Goal: Register for event/course

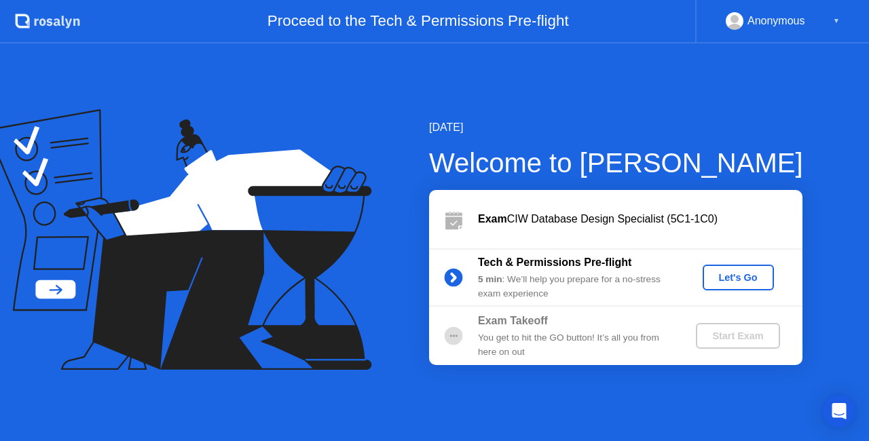
click at [748, 276] on div "Let's Go" at bounding box center [738, 277] width 60 height 11
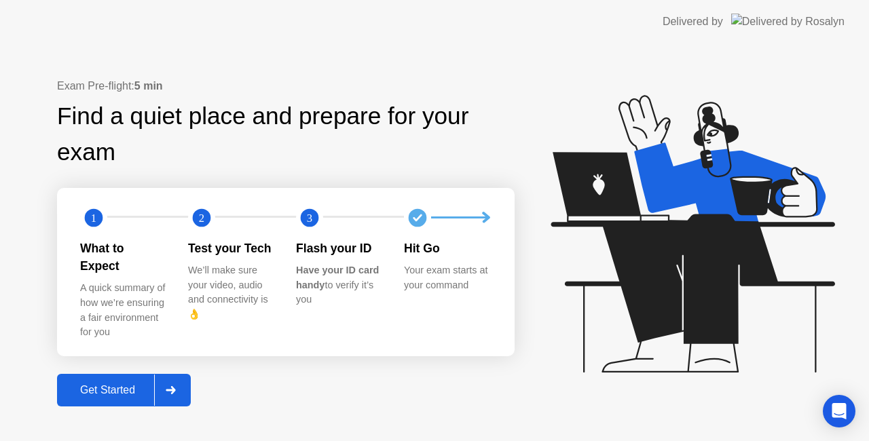
click at [132, 384] on div "Get Started" at bounding box center [107, 390] width 93 height 12
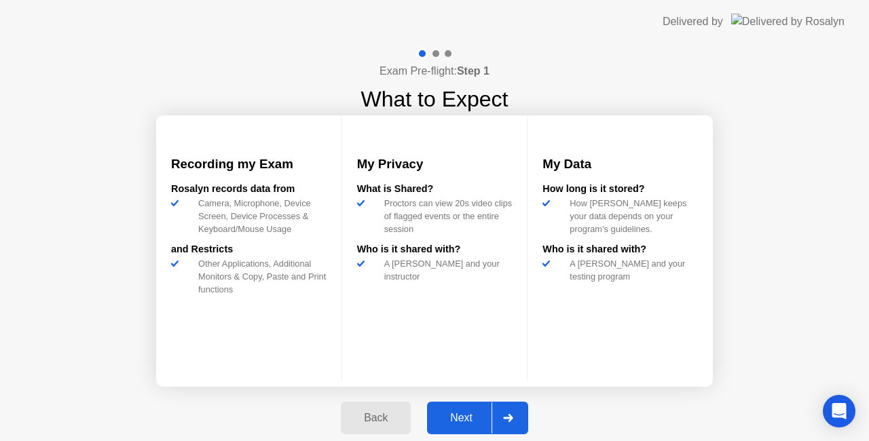
click at [504, 417] on icon at bounding box center [508, 418] width 10 height 8
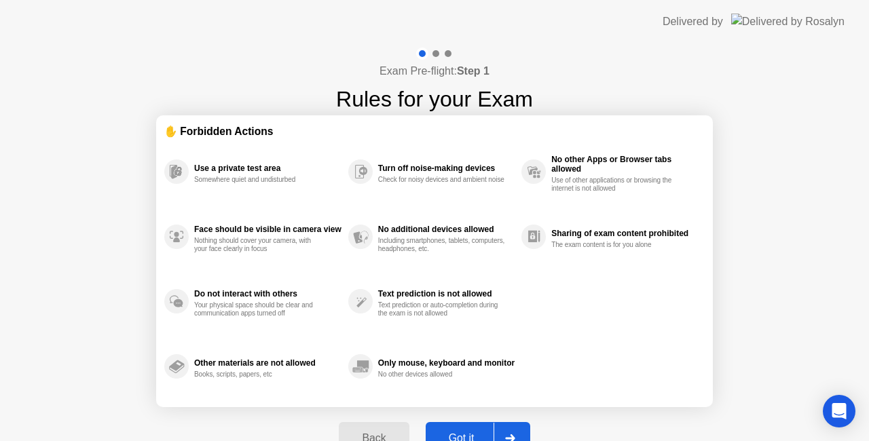
click at [494, 424] on div at bounding box center [510, 438] width 33 height 31
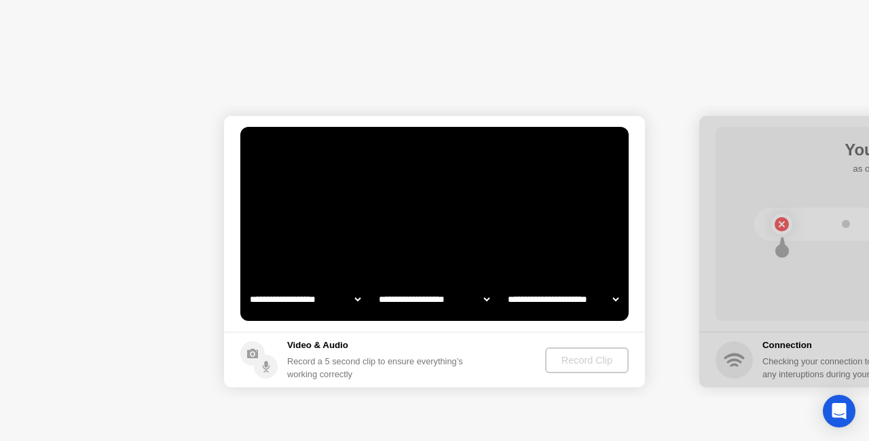
select select "**********"
select select "*******"
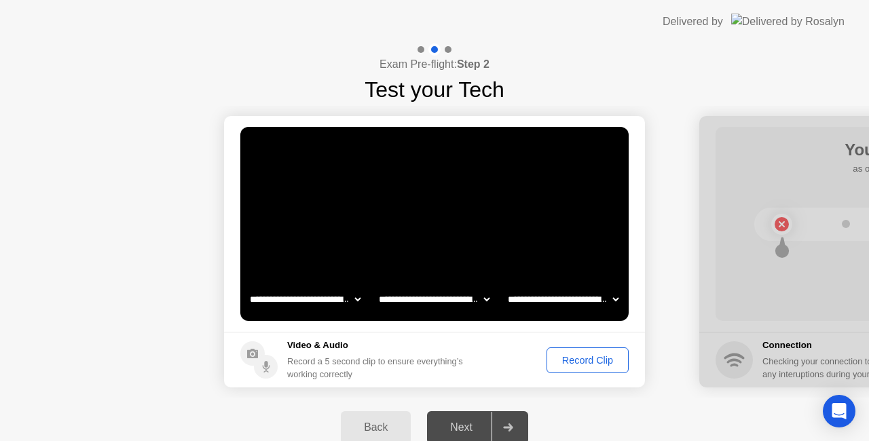
click at [580, 291] on select "**********" at bounding box center [563, 299] width 116 height 27
click at [559, 361] on div "Record Clip" at bounding box center [587, 360] width 73 height 11
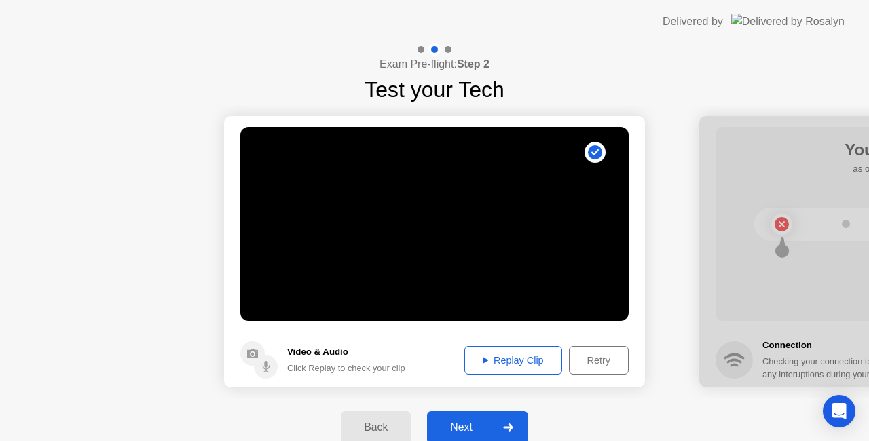
click at [477, 416] on button "Next" at bounding box center [477, 427] width 101 height 33
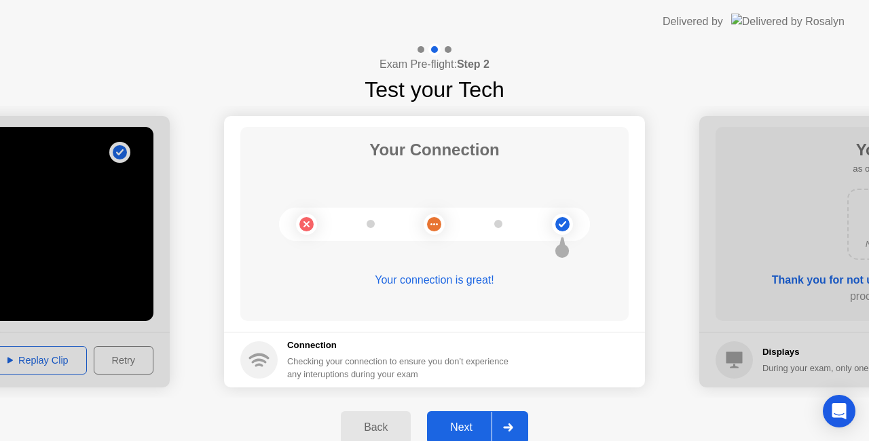
click at [508, 422] on div at bounding box center [508, 427] width 33 height 31
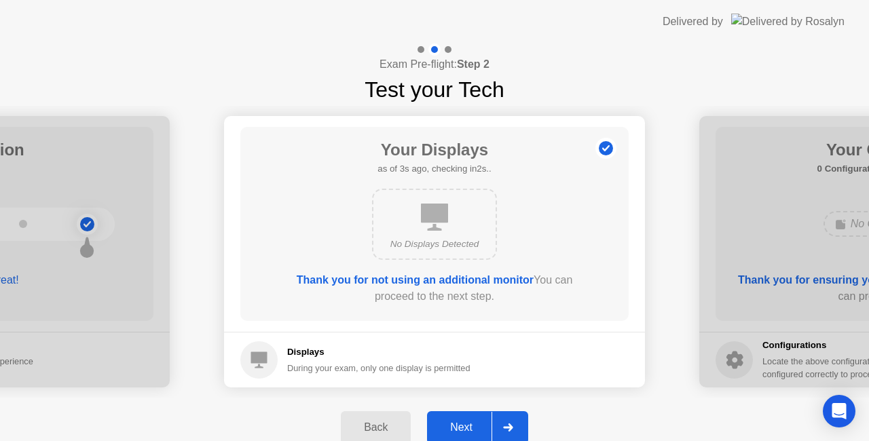
click at [487, 422] on div "Next" at bounding box center [461, 428] width 60 height 12
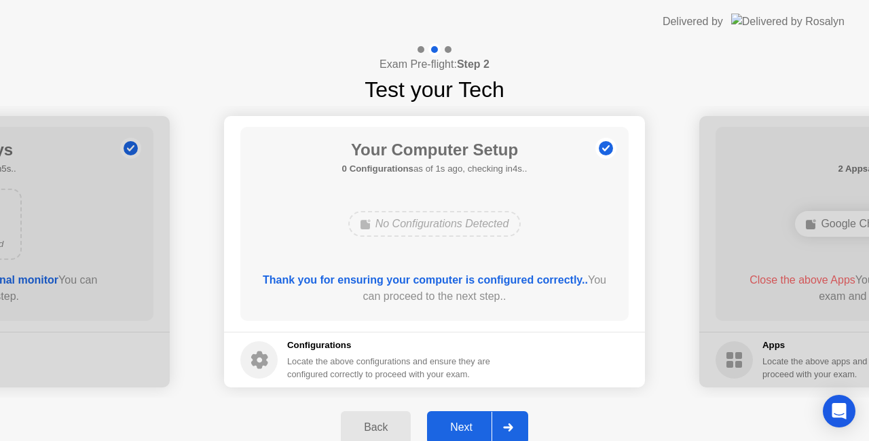
click at [487, 422] on div "Next" at bounding box center [461, 428] width 60 height 12
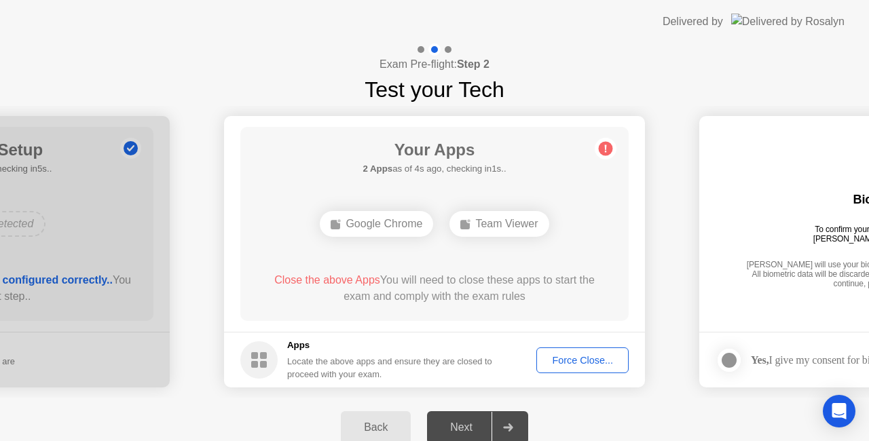
click at [567, 359] on div "Force Close..." at bounding box center [582, 360] width 83 height 11
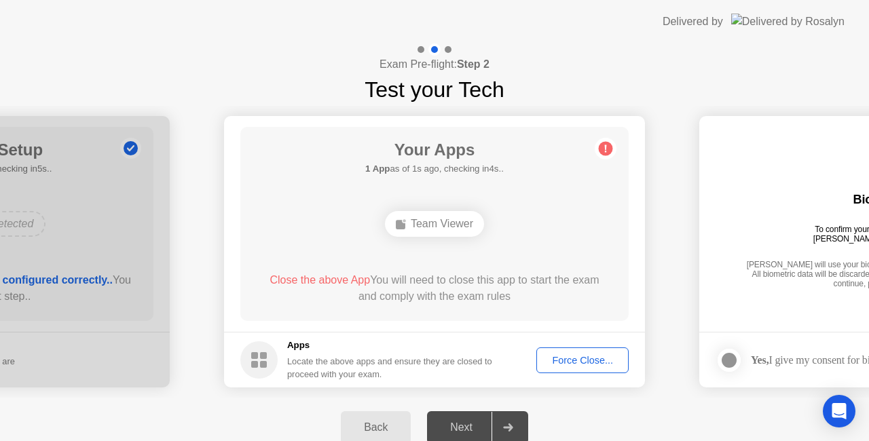
click at [584, 355] on div "Force Close..." at bounding box center [582, 360] width 83 height 11
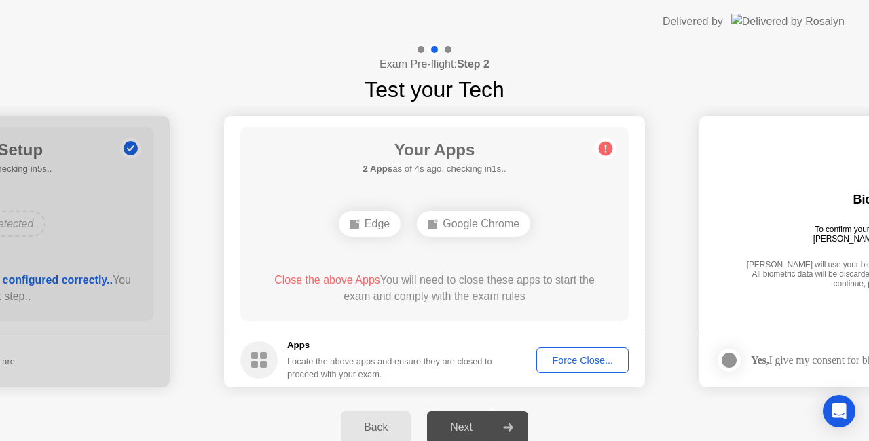
click at [580, 356] on div "Force Close..." at bounding box center [582, 360] width 83 height 11
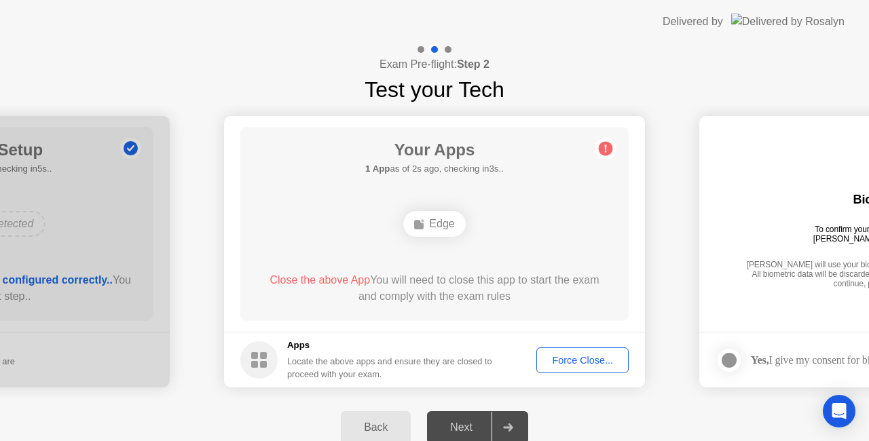
click at [576, 363] on div "Force Close..." at bounding box center [582, 360] width 83 height 11
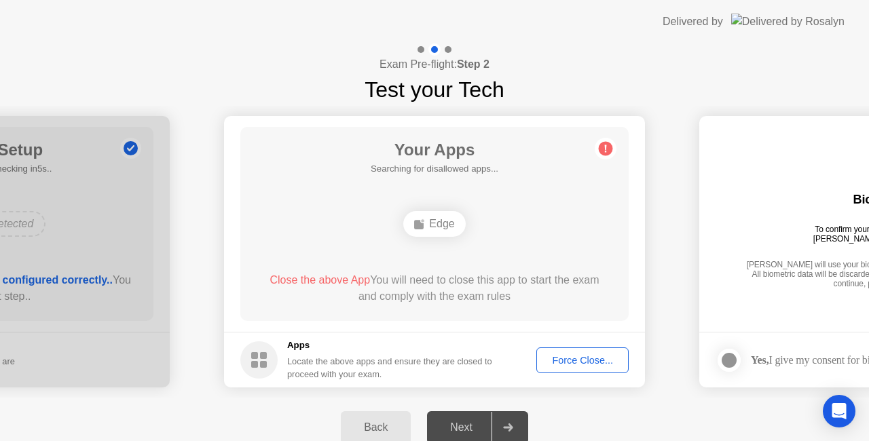
click at [578, 366] on div "Force Close..." at bounding box center [582, 360] width 83 height 11
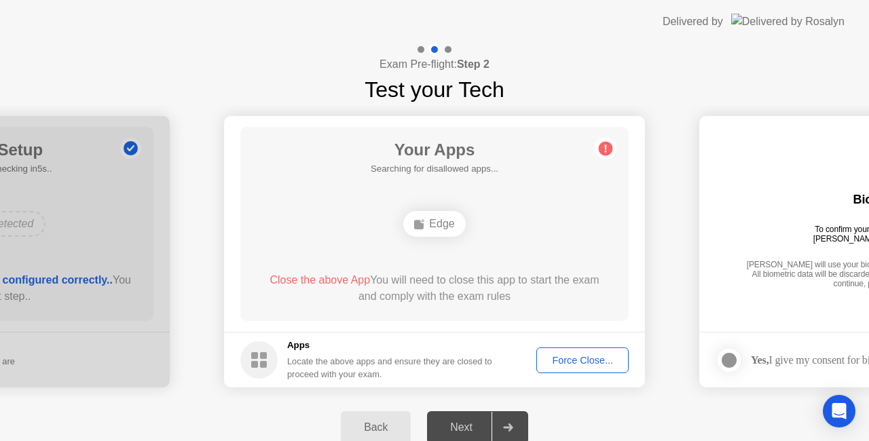
click at [583, 365] on div "Force Close..." at bounding box center [582, 360] width 83 height 11
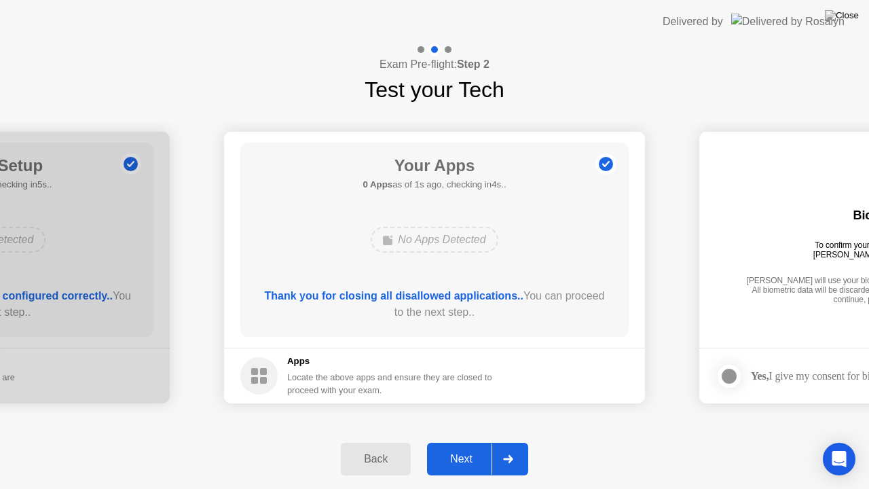
click at [475, 441] on button "Next" at bounding box center [477, 459] width 101 height 33
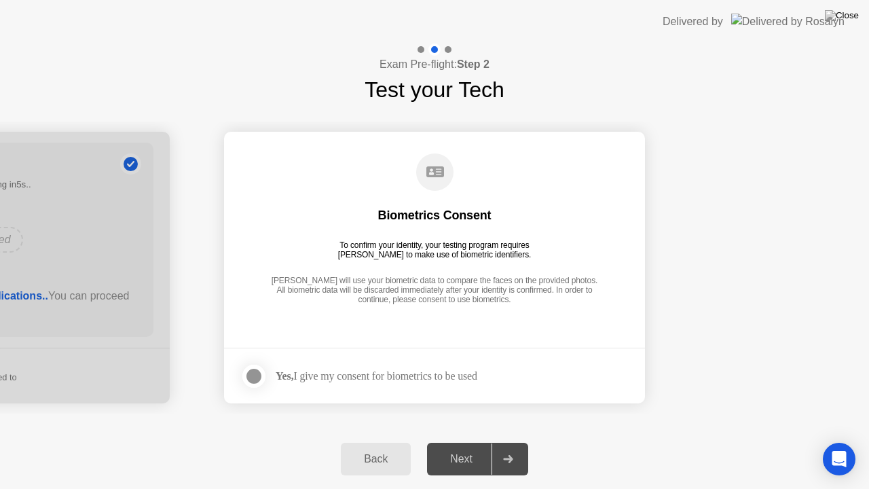
click at [416, 375] on div "Yes, I give my consent for biometrics to be used" at bounding box center [377, 375] width 202 height 13
click at [262, 375] on div at bounding box center [254, 376] width 16 height 16
click at [485, 441] on div "Next" at bounding box center [461, 459] width 60 height 12
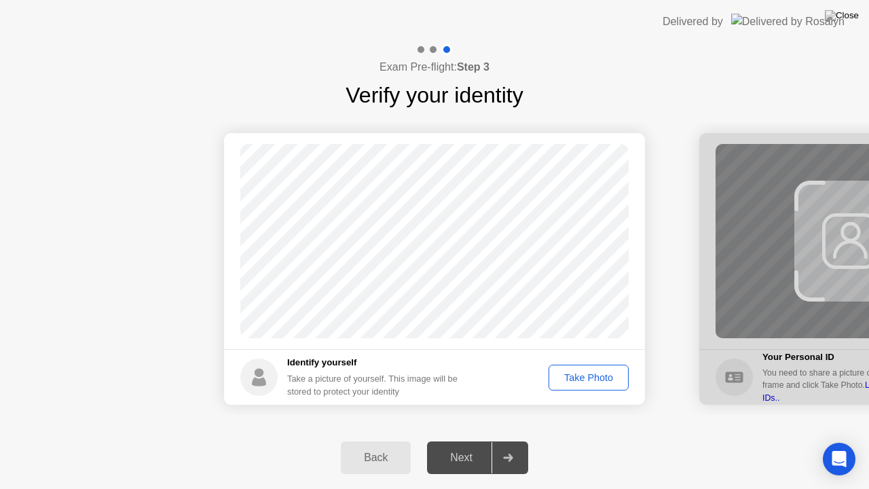
click at [580, 380] on div "Take Photo" at bounding box center [588, 377] width 71 height 11
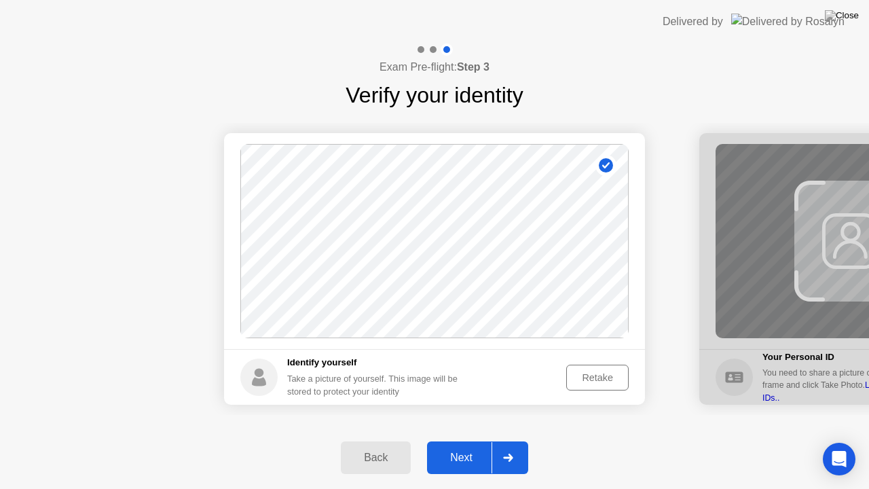
click at [466, 441] on div "Next" at bounding box center [461, 457] width 60 height 12
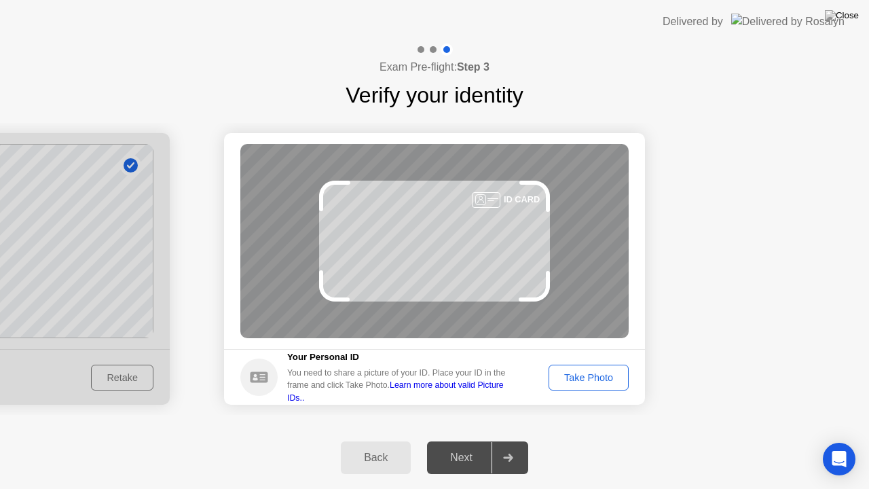
click at [613, 379] on div "Take Photo" at bounding box center [588, 377] width 71 height 11
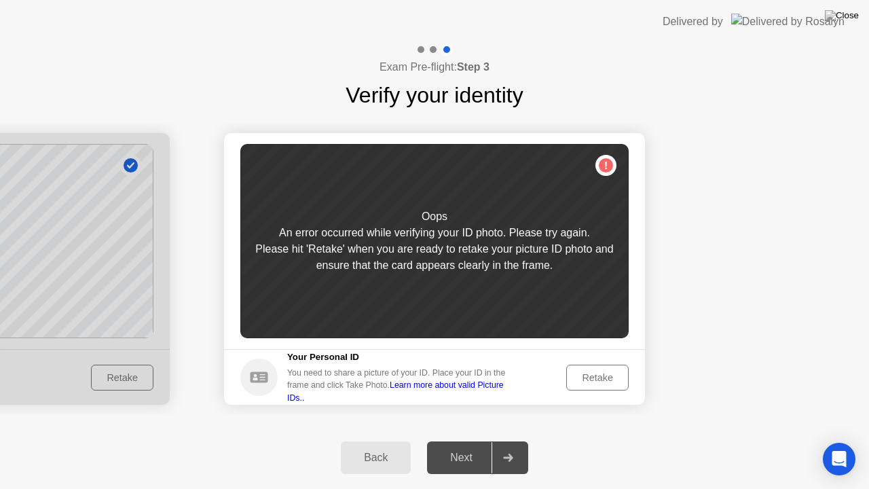
click at [583, 383] on div "Retake" at bounding box center [597, 377] width 53 height 11
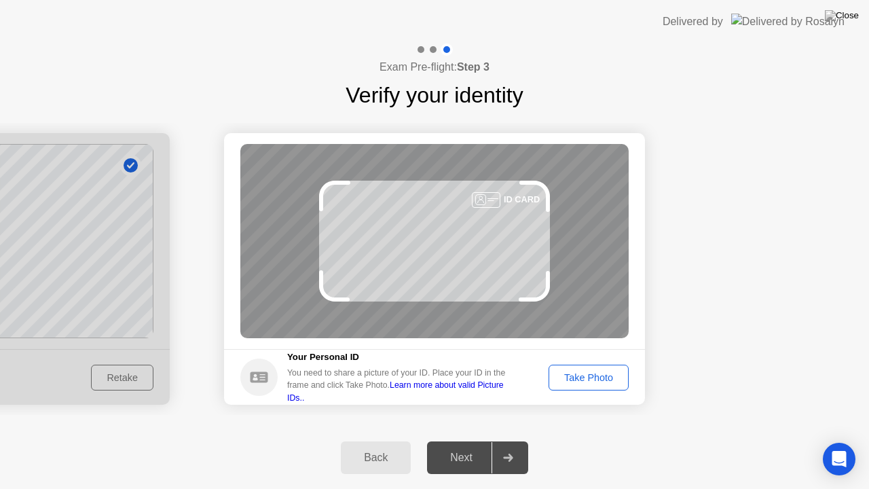
click at [602, 380] on div "Take Photo" at bounding box center [588, 377] width 71 height 11
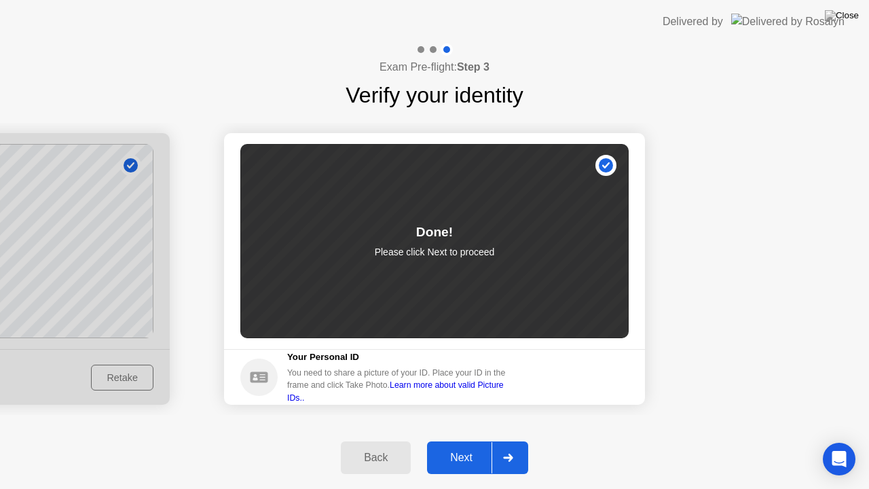
click at [473, 441] on button "Next" at bounding box center [477, 457] width 101 height 33
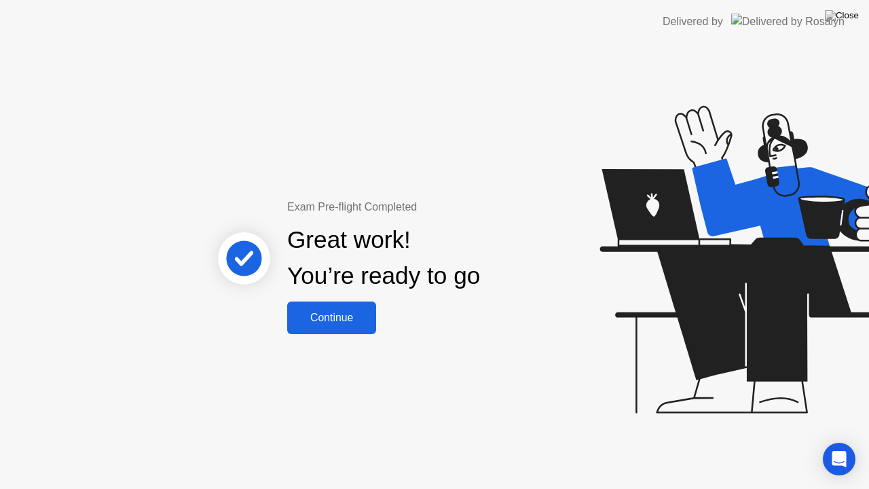
click at [359, 322] on div "Continue" at bounding box center [331, 318] width 81 height 12
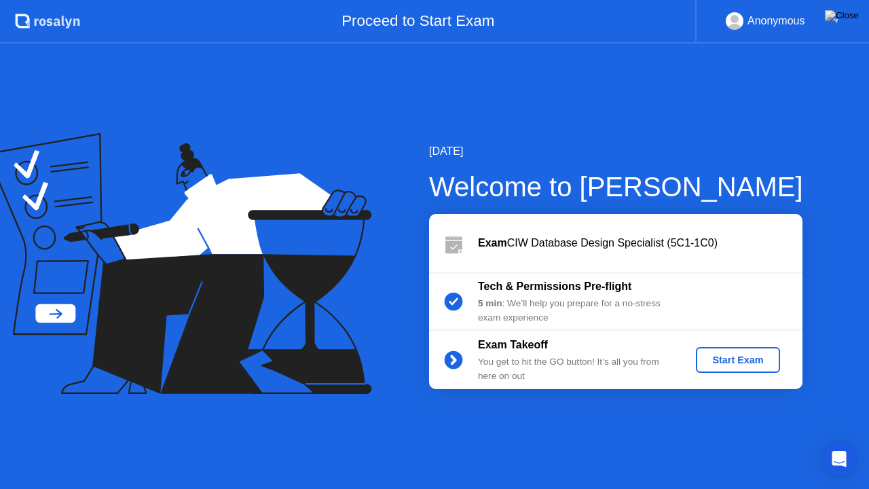
click at [746, 354] on div "Start Exam" at bounding box center [737, 359] width 73 height 11
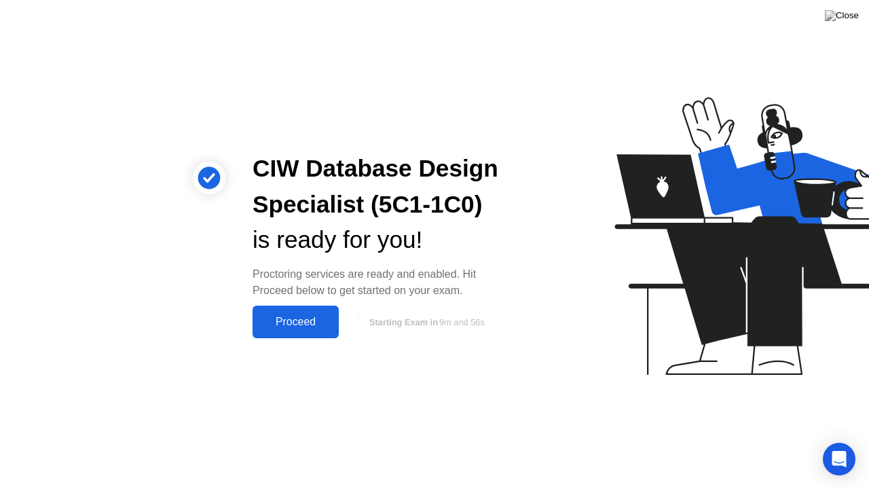
click at [322, 322] on div "Proceed" at bounding box center [296, 322] width 78 height 12
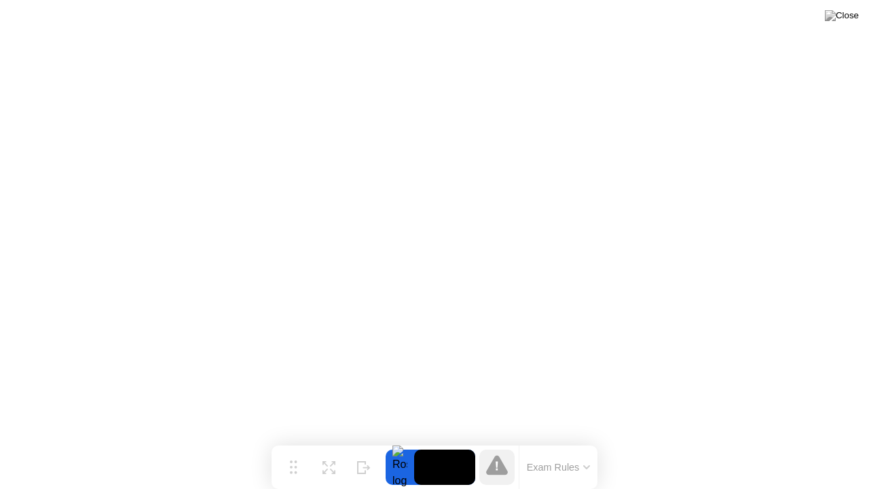
click at [557, 441] on button "Exam Rules" at bounding box center [559, 467] width 72 height 12
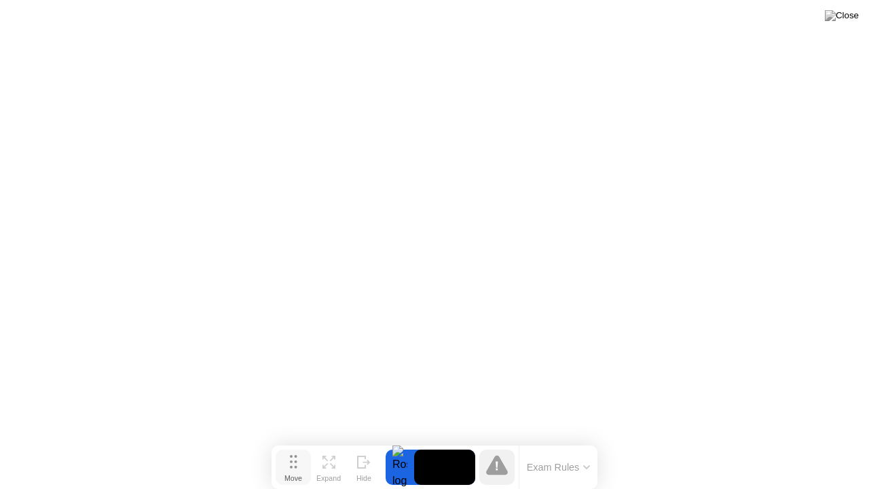
click at [292, 441] on icon at bounding box center [293, 462] width 7 height 14
click at [292, 441] on icon at bounding box center [293, 459] width 7 height 14
click at [334, 441] on icon at bounding box center [328, 459] width 13 height 13
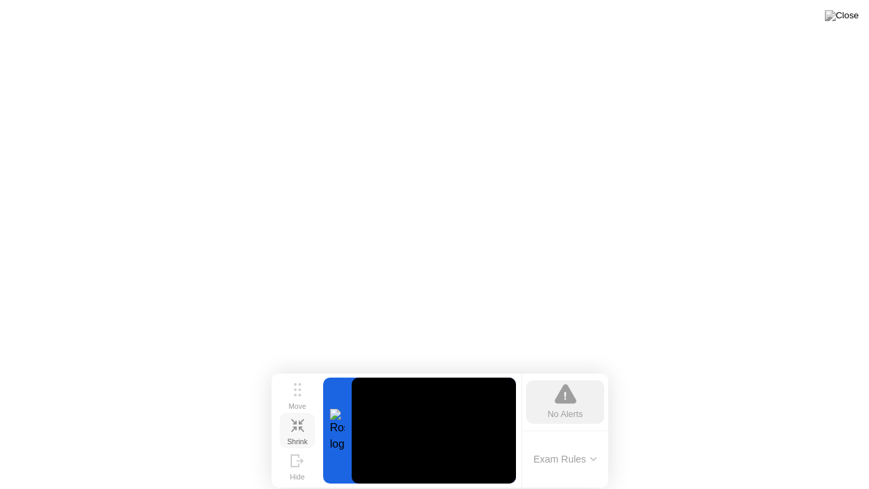
click at [293, 426] on icon at bounding box center [297, 425] width 13 height 13
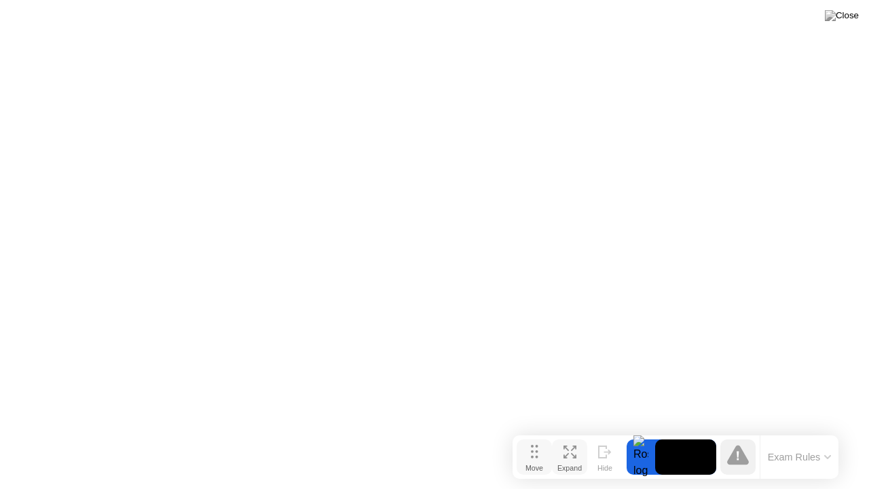
drag, startPoint x: 289, startPoint y: 466, endPoint x: 530, endPoint y: 458, distance: 241.8
click at [530, 441] on div "Move" at bounding box center [535, 468] width 18 height 8
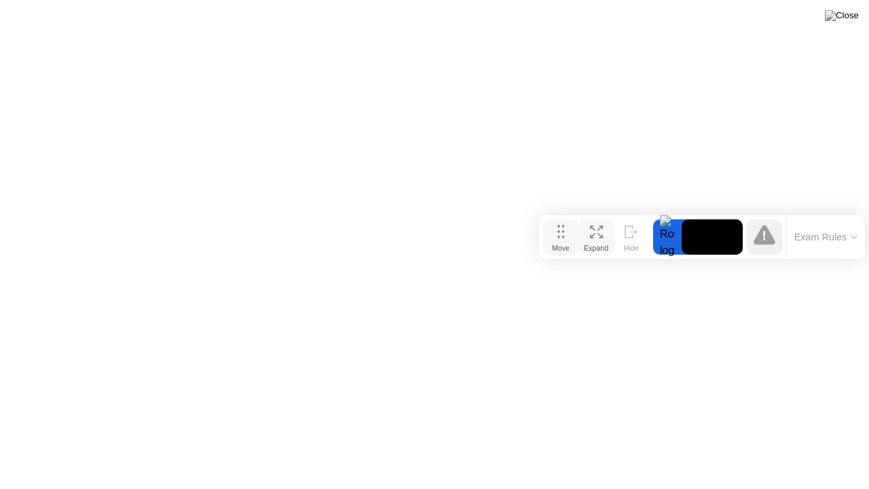
drag, startPoint x: 532, startPoint y: 464, endPoint x: 557, endPoint y: 240, distance: 225.5
click at [557, 244] on div "Move" at bounding box center [561, 248] width 18 height 8
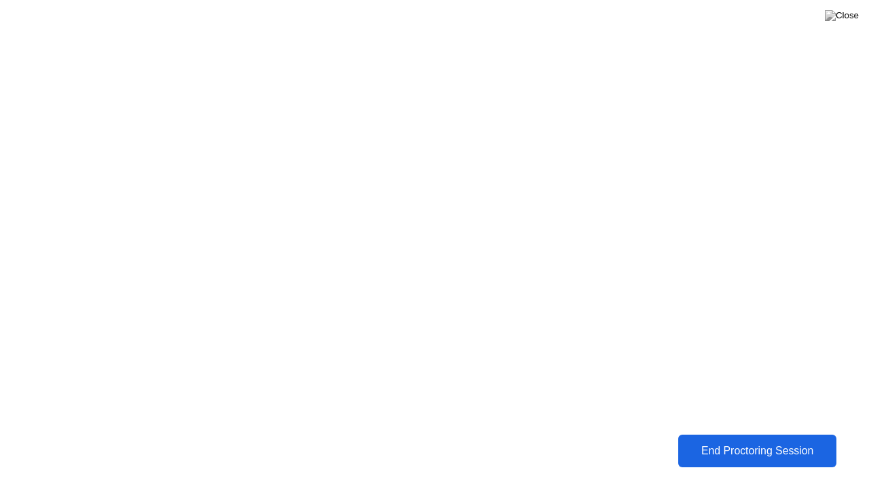
click at [751, 441] on div "End Proctoring Session" at bounding box center [757, 451] width 154 height 12
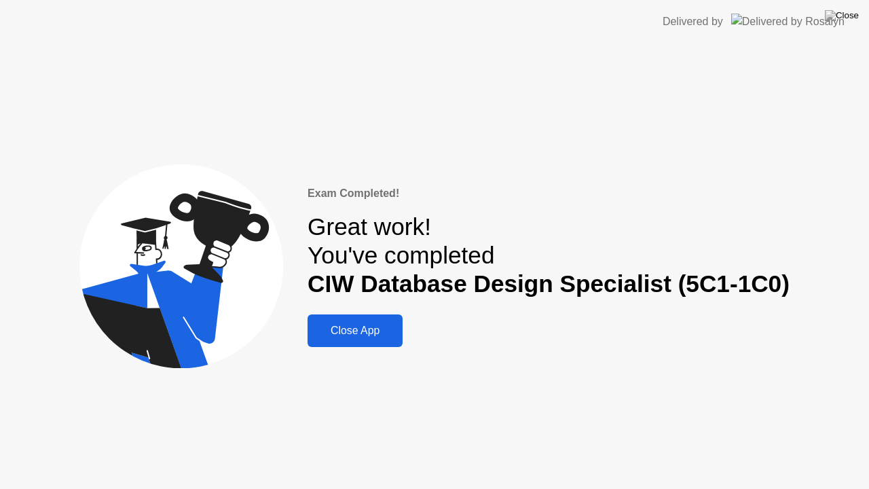
click at [367, 329] on div "Close App" at bounding box center [355, 331] width 87 height 12
